Goal: Check status

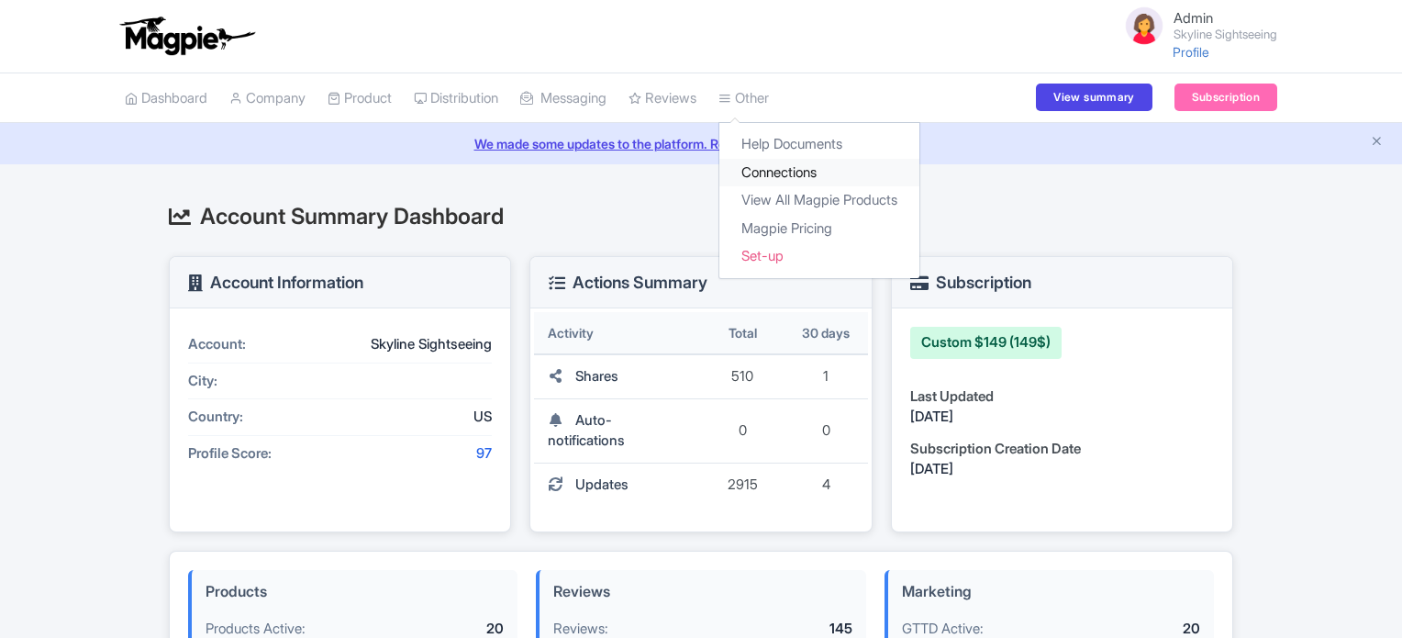
click at [795, 172] on link "Connections" at bounding box center [819, 173] width 200 height 28
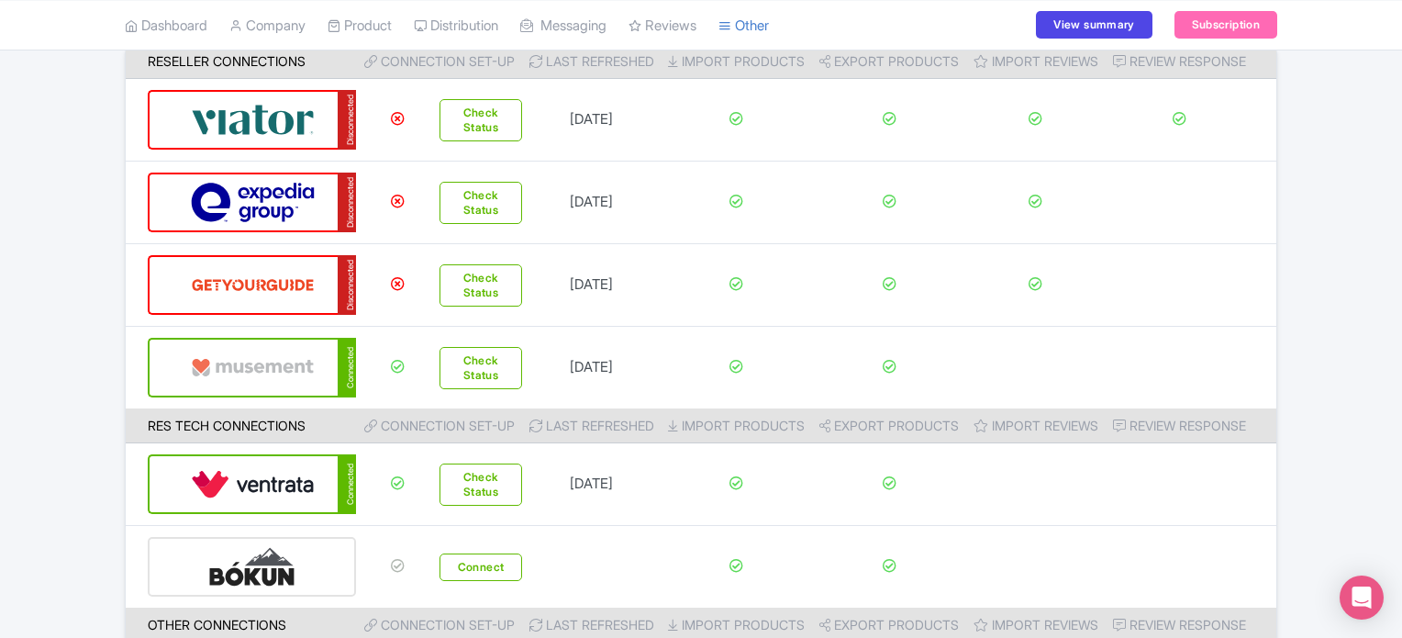
scroll to position [220, 0]
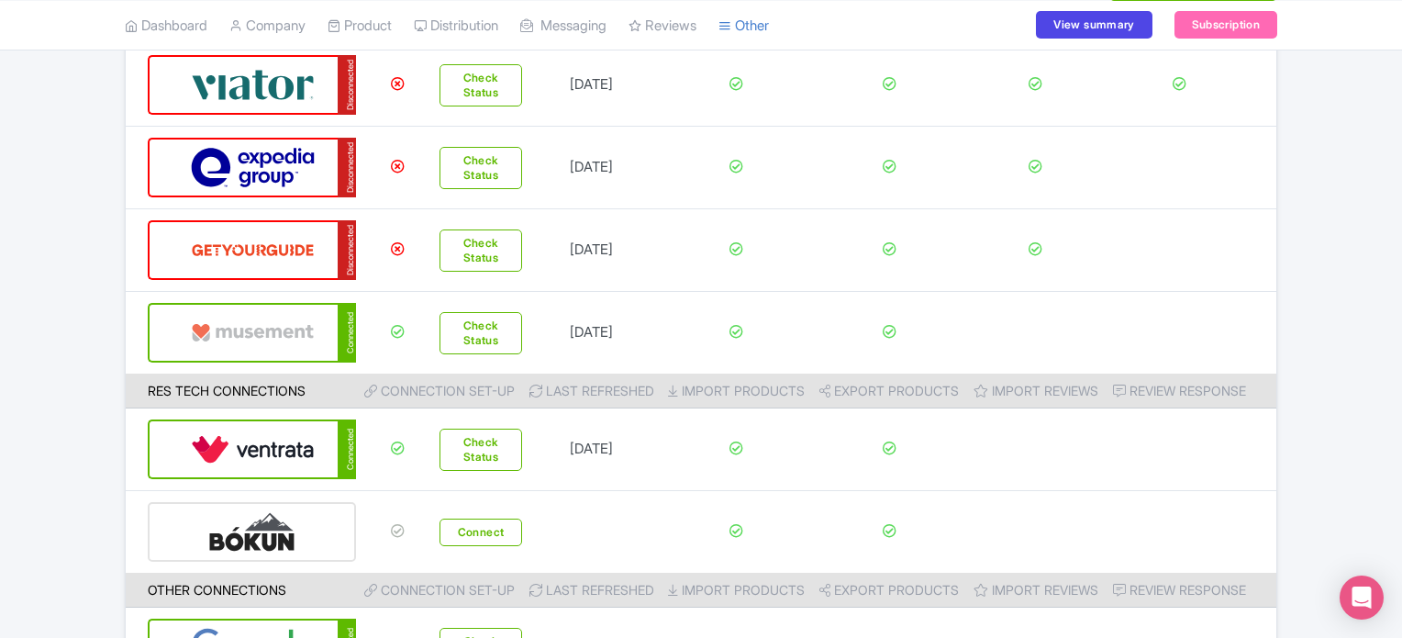
click at [92, 390] on div "Check All Connections Reseller Connections Connection Set-up Last refreshed Imp…" at bounding box center [701, 328] width 1402 height 724
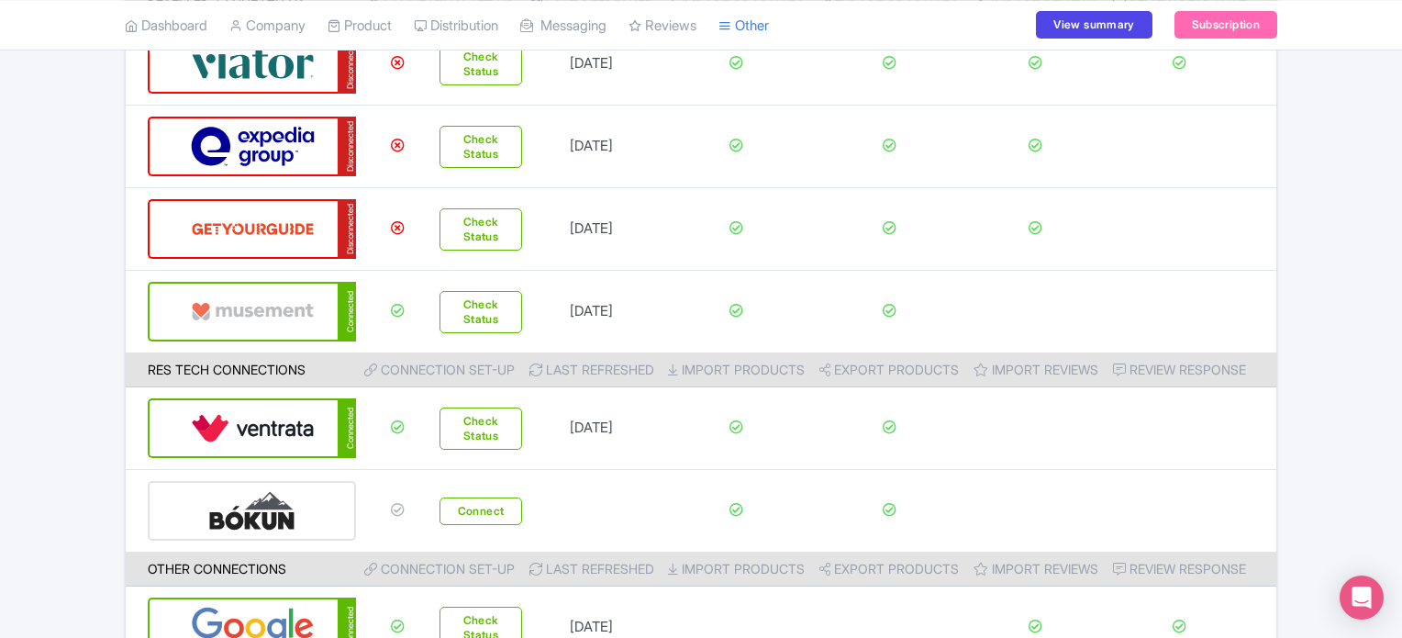
scroll to position [239, 0]
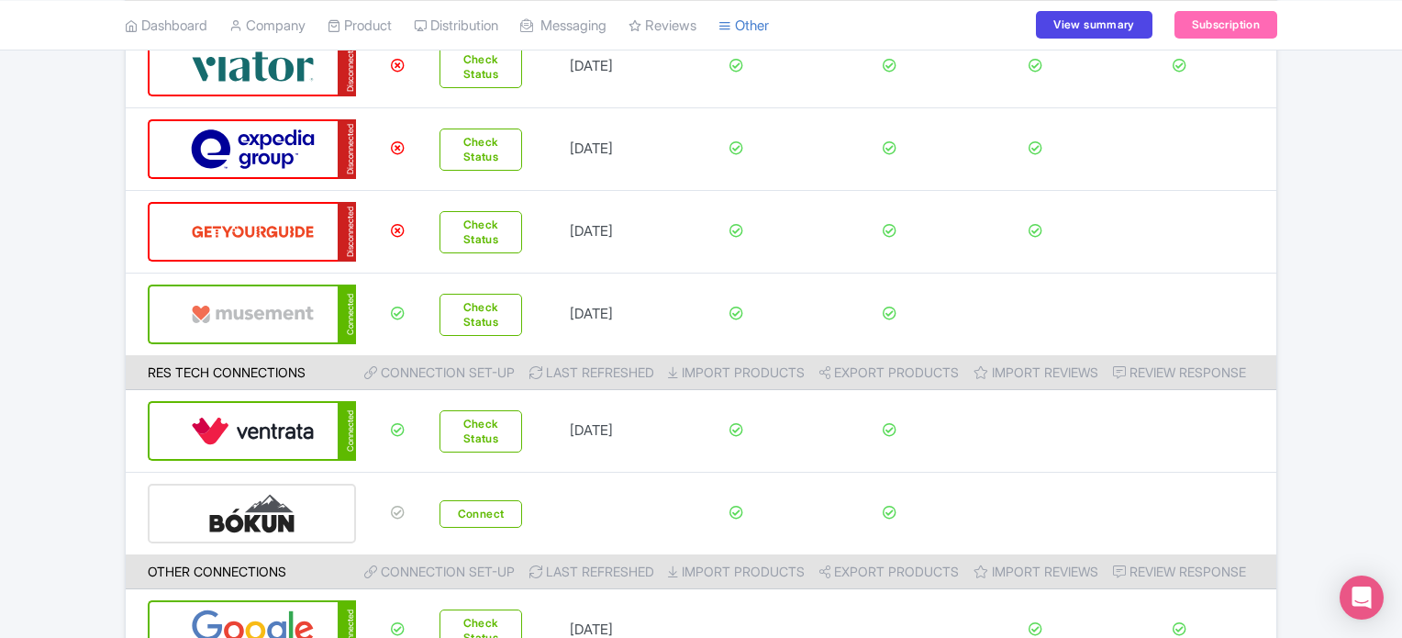
click at [55, 309] on div "Check All Connections Reseller Connections Connection Set-up Last refreshed Imp…" at bounding box center [701, 310] width 1402 height 724
